Goal: Task Accomplishment & Management: Complete application form

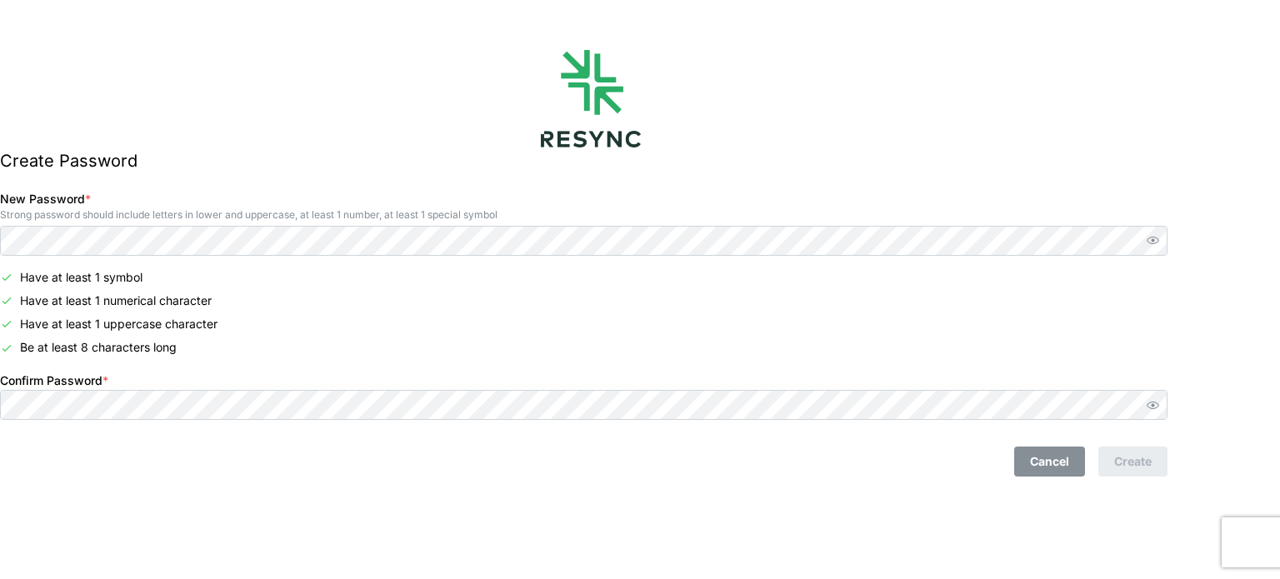
click at [687, 472] on div "Cancel Create" at bounding box center [583, 462] width 1167 height 30
click at [684, 472] on div "Cancel Create" at bounding box center [583, 462] width 1167 height 30
click at [683, 472] on div "Cancel Create" at bounding box center [583, 462] width 1167 height 30
click at [682, 474] on div "Cancel Create" at bounding box center [583, 462] width 1167 height 30
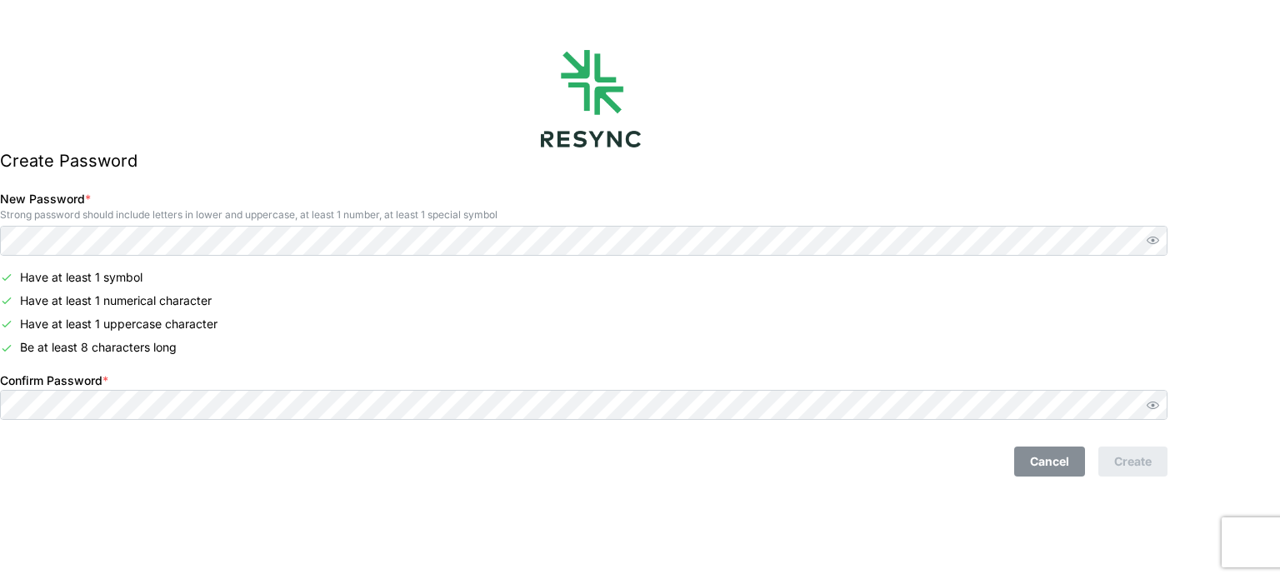
click at [897, 472] on div "Cancel Create" at bounding box center [583, 462] width 1167 height 30
click at [1181, 519] on div "Create Password New Password * Strong password should include letters in lower …" at bounding box center [590, 289] width 1181 height 579
click at [695, 529] on div "Create Password New Password * Strong password should include letters in lower …" at bounding box center [590, 289] width 1181 height 579
click at [441, 464] on div "Cancel Create" at bounding box center [583, 462] width 1167 height 30
click at [1181, 174] on div "Create Password New Password * Strong password should include letters in lower …" at bounding box center [590, 289] width 1181 height 579
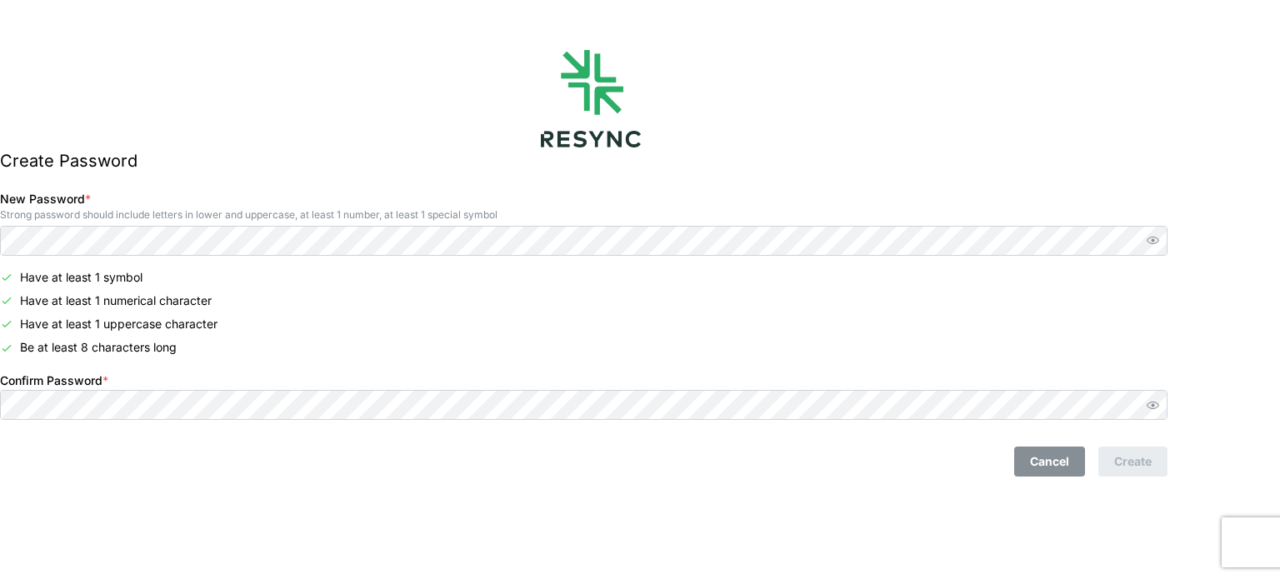
drag, startPoint x: 873, startPoint y: 485, endPoint x: 836, endPoint y: 467, distance: 41.7
click at [873, 486] on div "Create Password New Password * Strong password should include letters in lower …" at bounding box center [590, 289] width 1181 height 579
click at [802, 478] on div "Cancel Create" at bounding box center [583, 455] width 1181 height 57
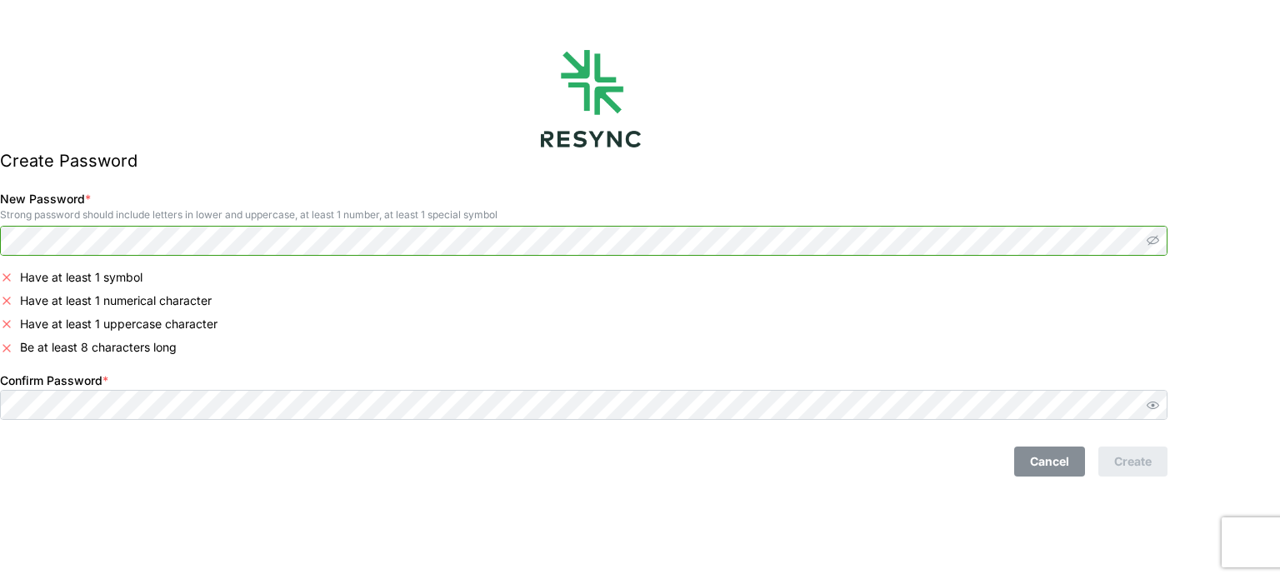
click at [1159, 242] on icon "button" at bounding box center [1152, 241] width 12 height 10
click at [1159, 408] on icon "button" at bounding box center [1152, 405] width 12 height 12
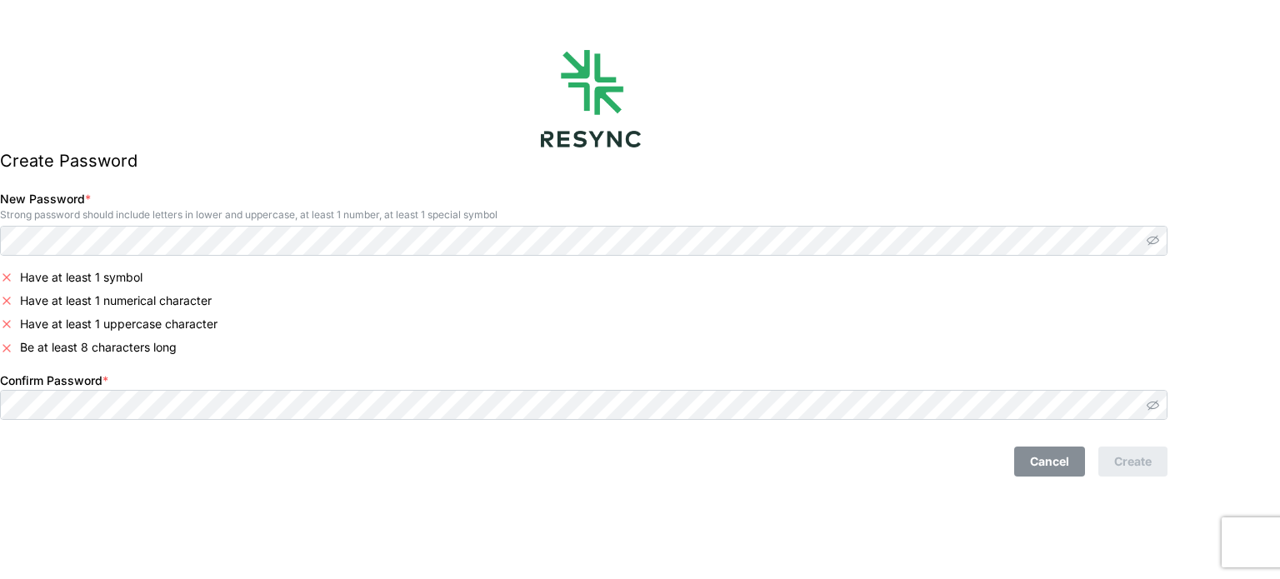
click at [820, 543] on div "Create Password New Password * Strong password should include letters in lower …" at bounding box center [590, 289] width 1181 height 579
drag, startPoint x: 82, startPoint y: 576, endPoint x: 65, endPoint y: 557, distance: 25.9
click at [77, 578] on html "Create Password New Password * Strong password should include letters in lower …" at bounding box center [640, 289] width 1280 height 579
